Goal: Transaction & Acquisition: Obtain resource

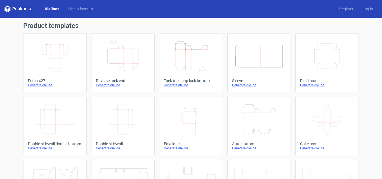
click at [133, 58] on icon "Height Depth Width" at bounding box center [122, 56] width 49 height 31
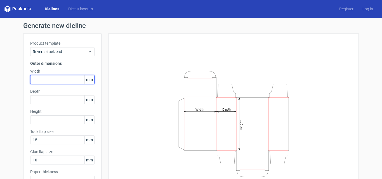
click at [59, 81] on input "text" at bounding box center [62, 79] width 64 height 9
click at [64, 80] on input "text" at bounding box center [62, 79] width 64 height 9
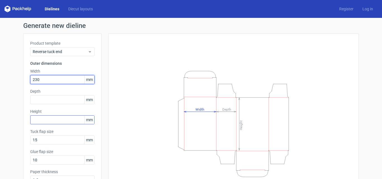
type input "230"
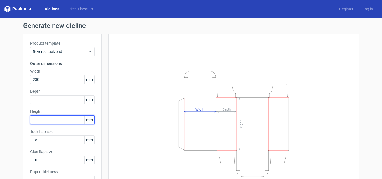
click at [60, 124] on input "text" at bounding box center [62, 119] width 64 height 9
click at [77, 119] on input "text" at bounding box center [62, 119] width 64 height 9
type input "205"
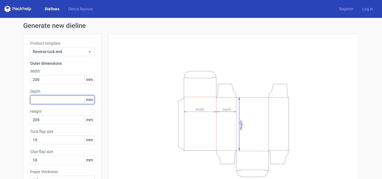
click at [70, 101] on input "text" at bounding box center [62, 99] width 64 height 9
click at [55, 96] on input "text" at bounding box center [62, 99] width 64 height 9
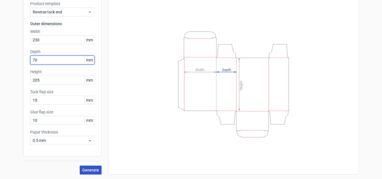
type input "70"
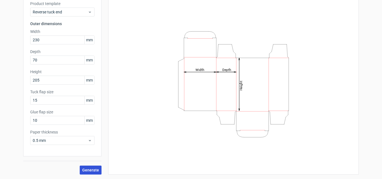
click at [86, 173] on button "Generate" at bounding box center [91, 170] width 22 height 9
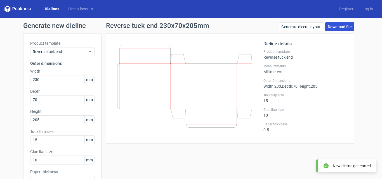
click at [339, 24] on link "Download file" at bounding box center [339, 26] width 29 height 9
